Goal: Task Accomplishment & Management: Complete application form

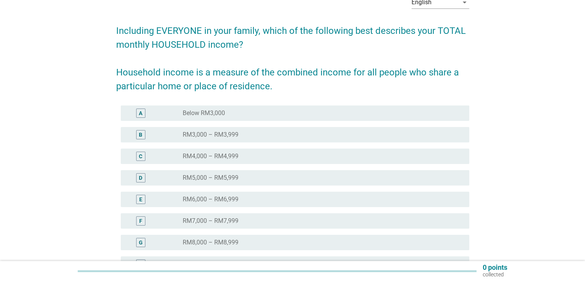
scroll to position [46, 0]
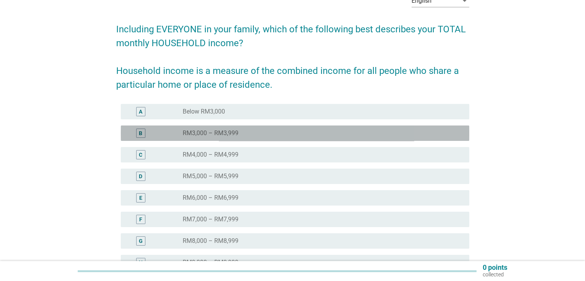
click at [180, 132] on div "B" at bounding box center [155, 133] width 56 height 9
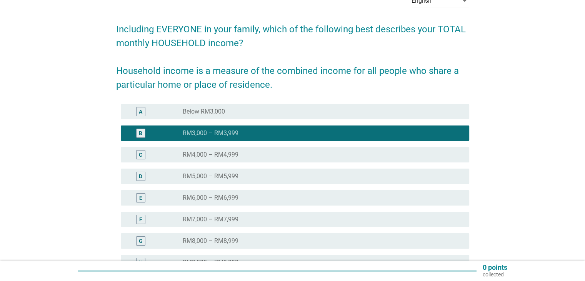
scroll to position [158, 0]
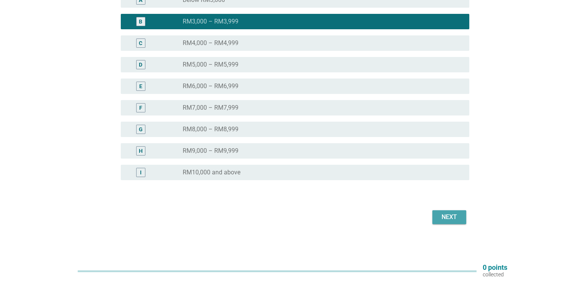
click at [456, 215] on div "Next" at bounding box center [450, 216] width 22 height 9
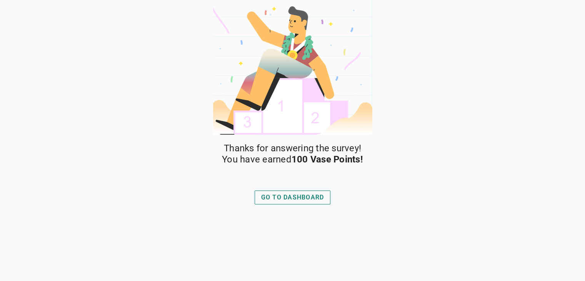
click at [313, 199] on div "GO TO DASHBOARD" at bounding box center [292, 197] width 63 height 9
